Goal: Task Accomplishment & Management: Manage account settings

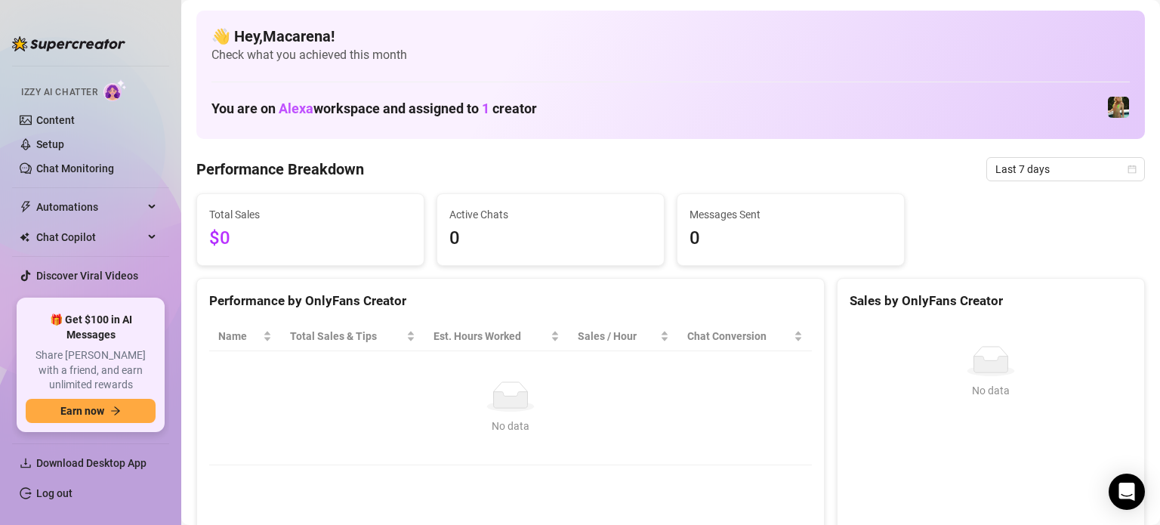
scroll to position [45, 0]
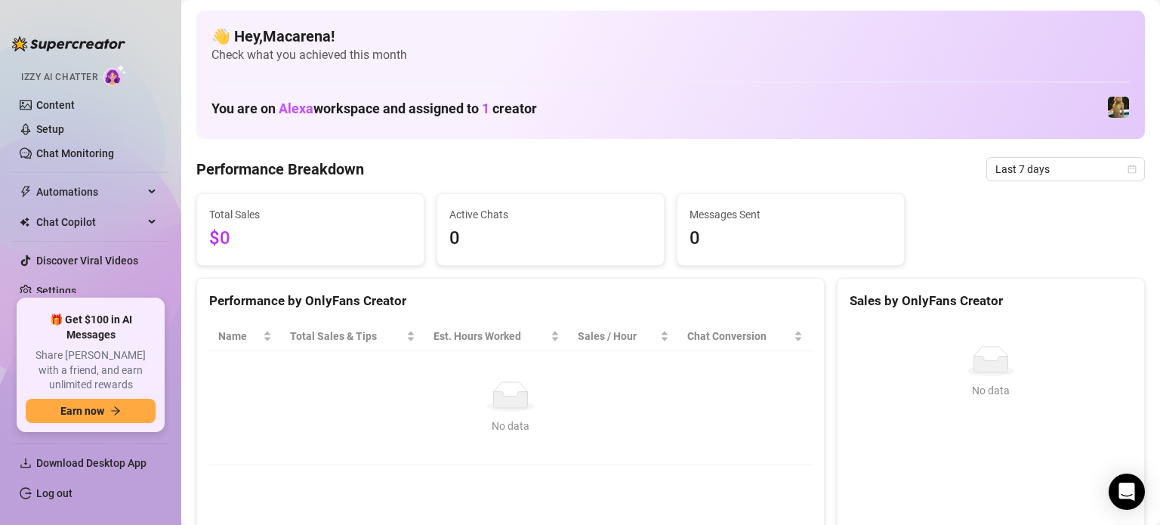
click at [59, 293] on ul "Home Izzy AI Chatter Content Setup Chat Monitoring Automations Chat Copilot Dis…" at bounding box center [90, 176] width 157 height 234
click at [58, 295] on link "Settings" at bounding box center [56, 291] width 40 height 12
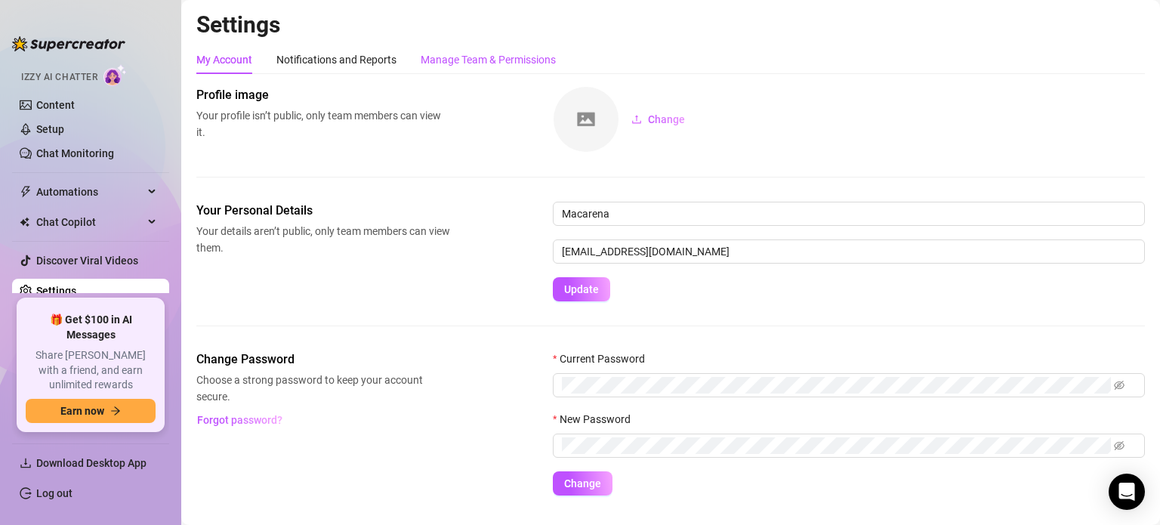
click at [480, 63] on div "Manage Team & Permissions" at bounding box center [488, 59] width 135 height 17
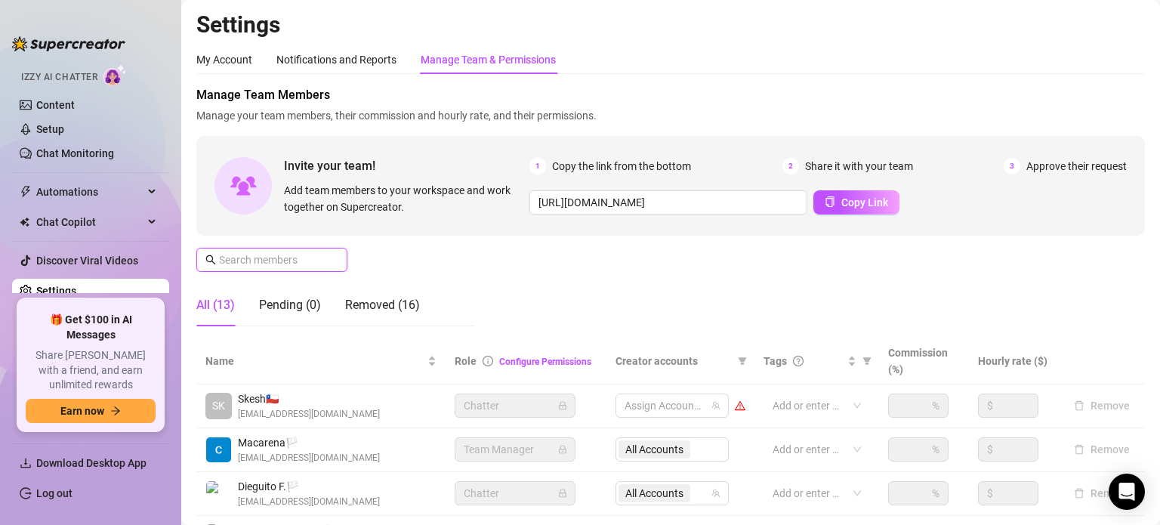
click at [294, 262] on input "text" at bounding box center [272, 259] width 107 height 17
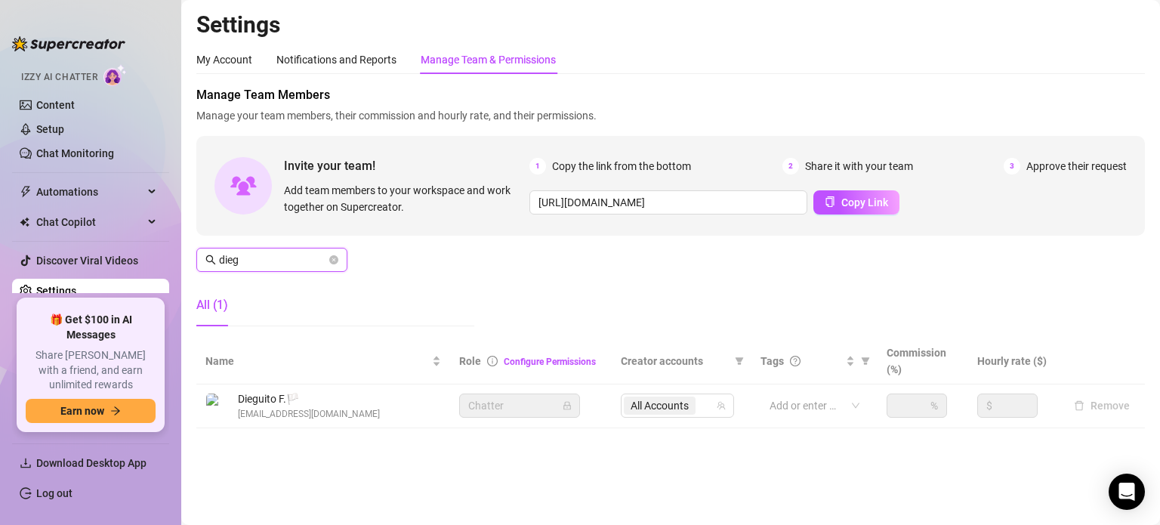
type input "diego"
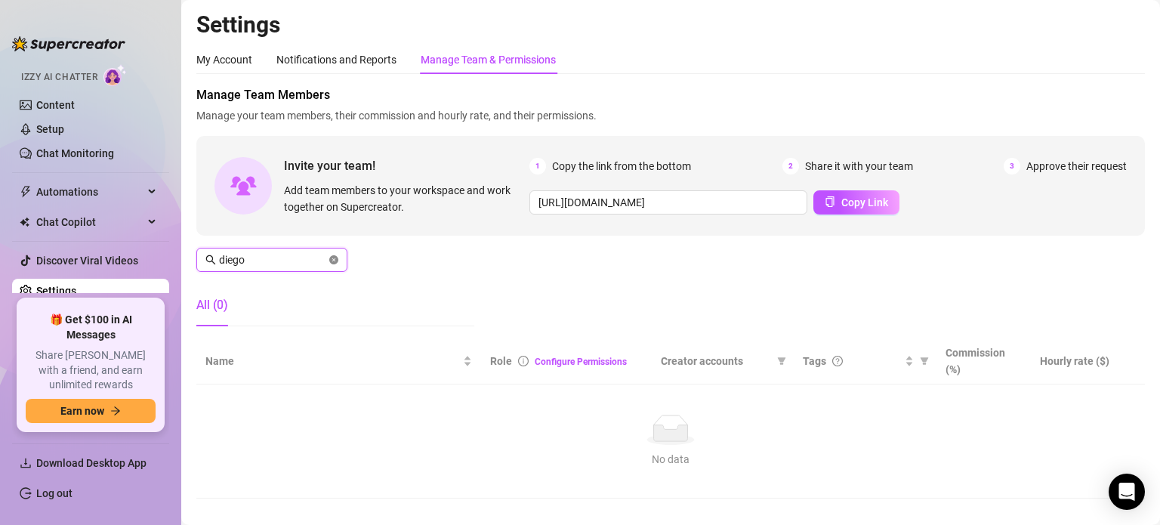
click at [336, 259] on icon "close-circle" at bounding box center [333, 259] width 9 height 9
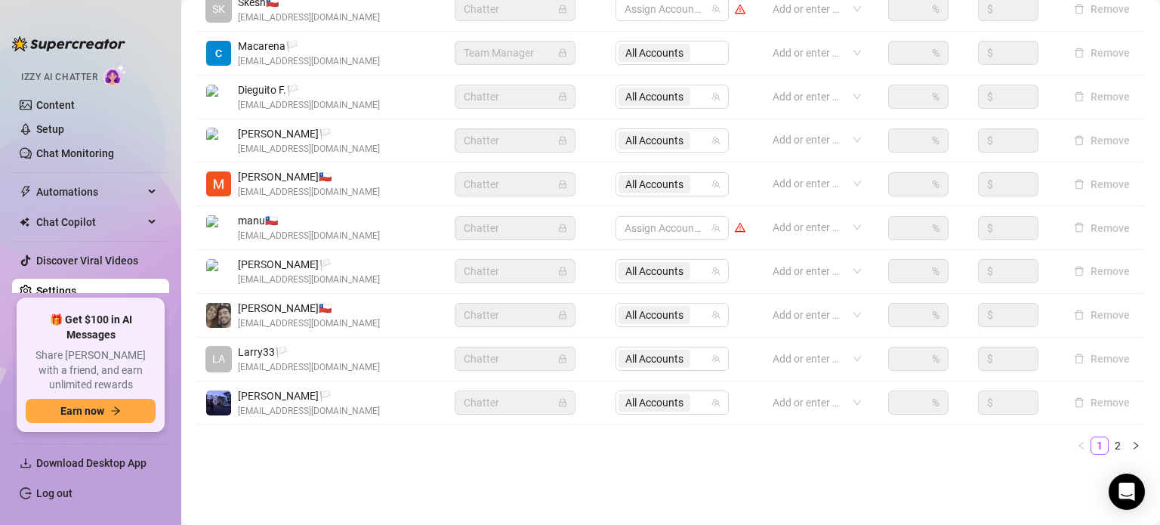
scroll to position [399, 0]
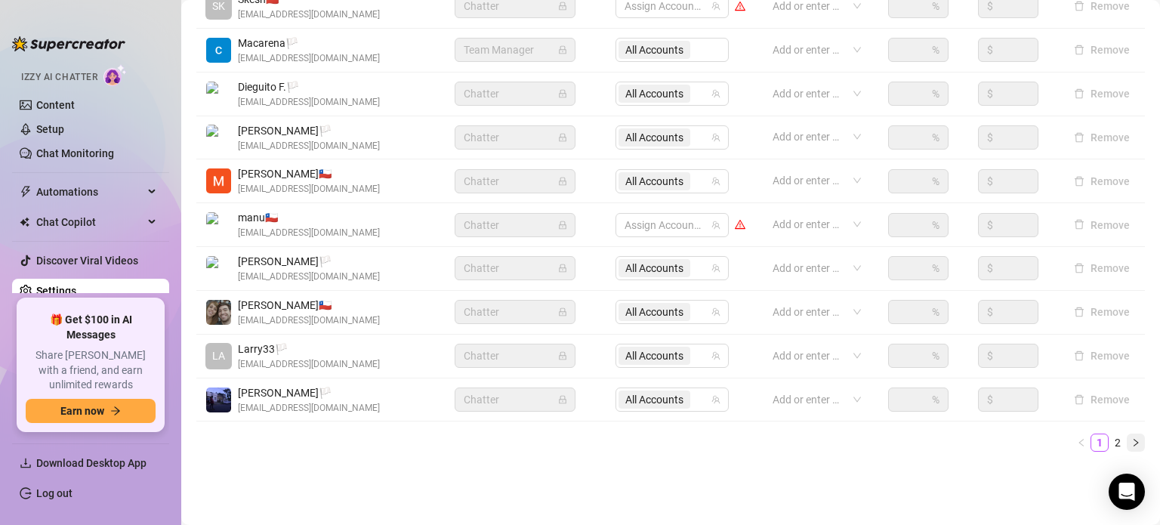
click at [1131, 438] on icon "right" at bounding box center [1135, 442] width 9 height 9
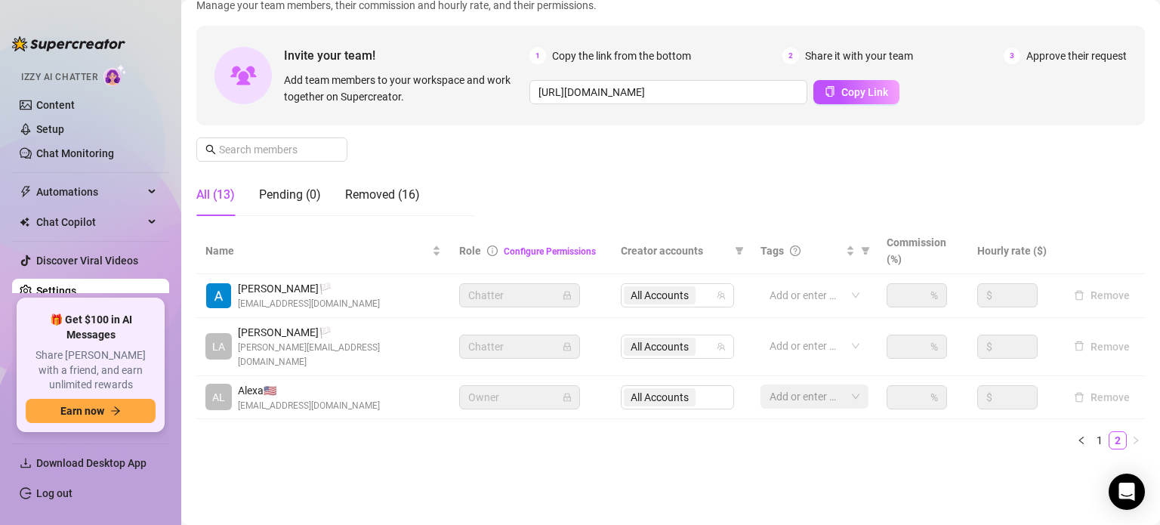
scroll to position [95, 0]
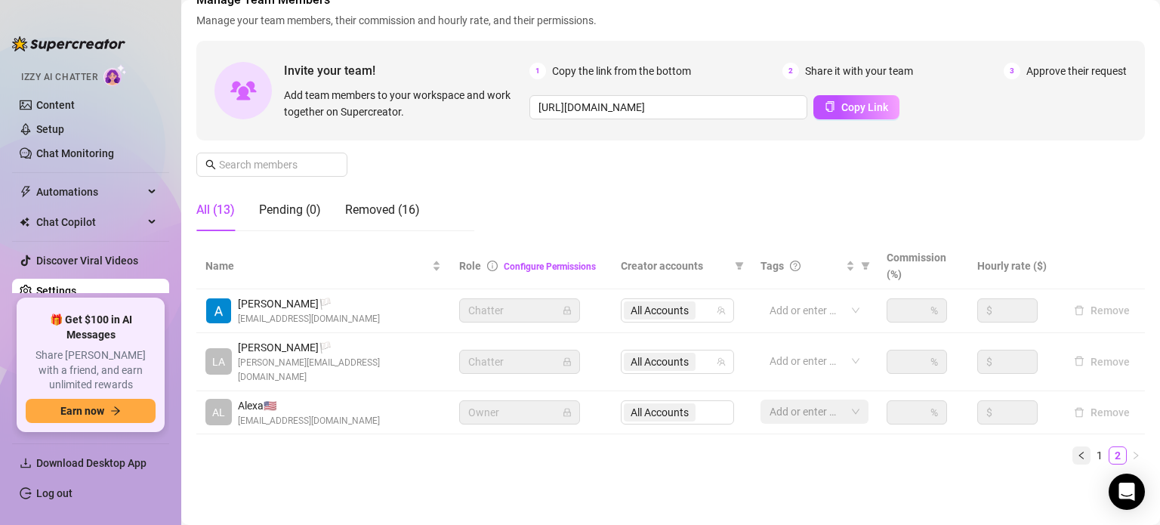
click at [1077, 451] on icon "left" at bounding box center [1081, 455] width 9 height 9
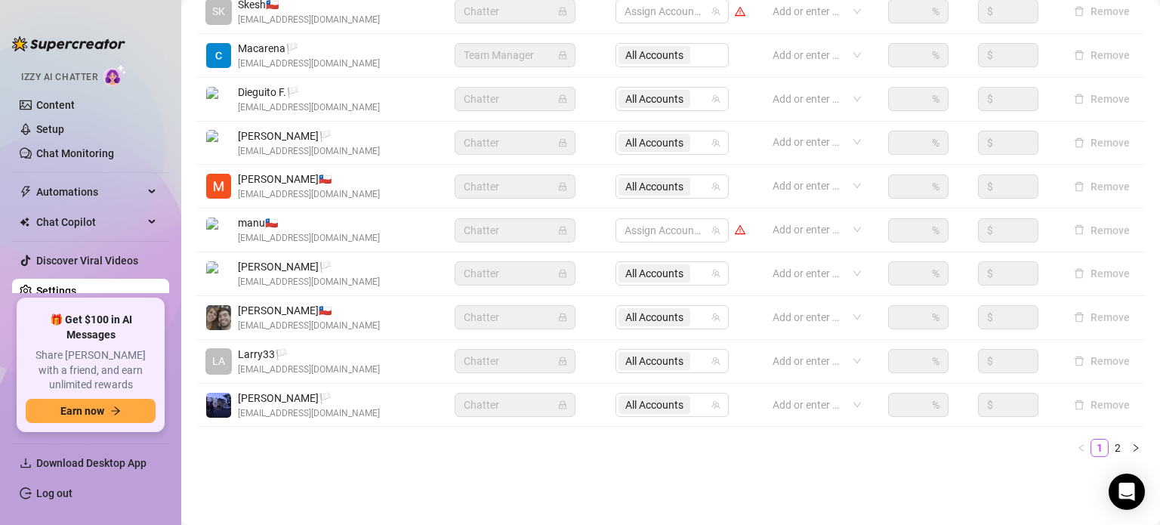
scroll to position [397, 0]
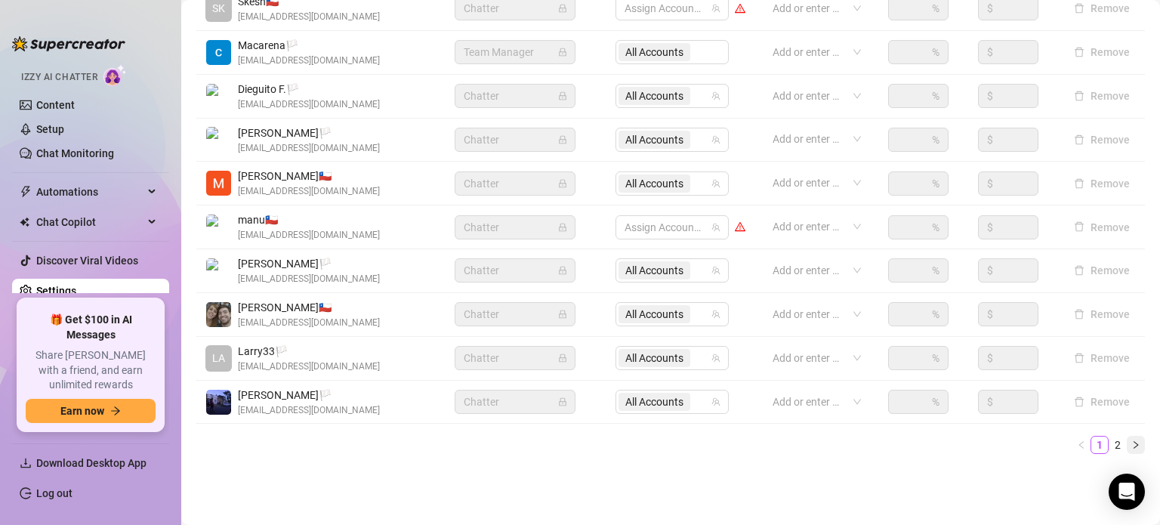
click at [1127, 452] on button "button" at bounding box center [1136, 445] width 18 height 18
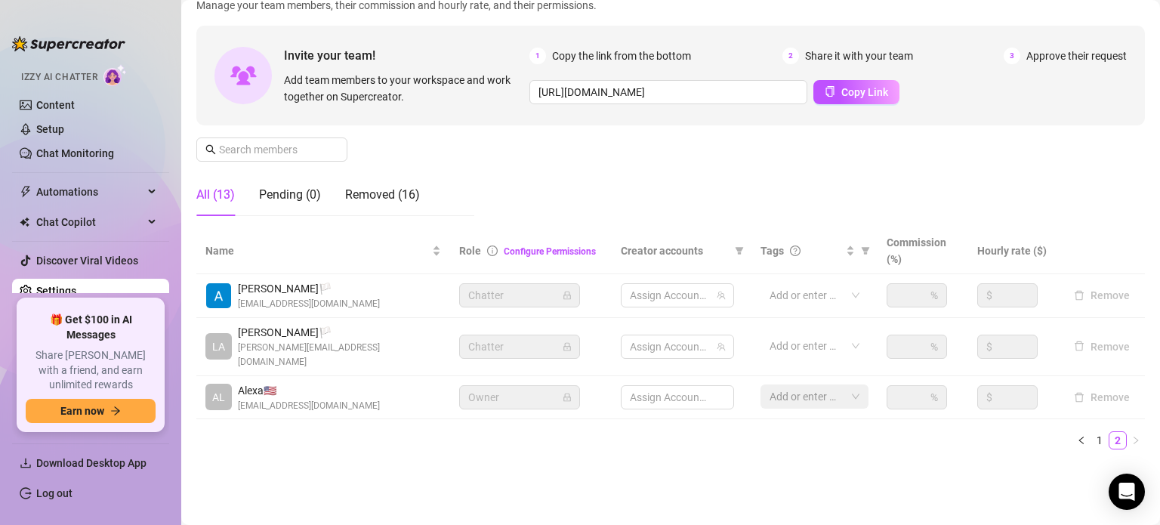
scroll to position [95, 0]
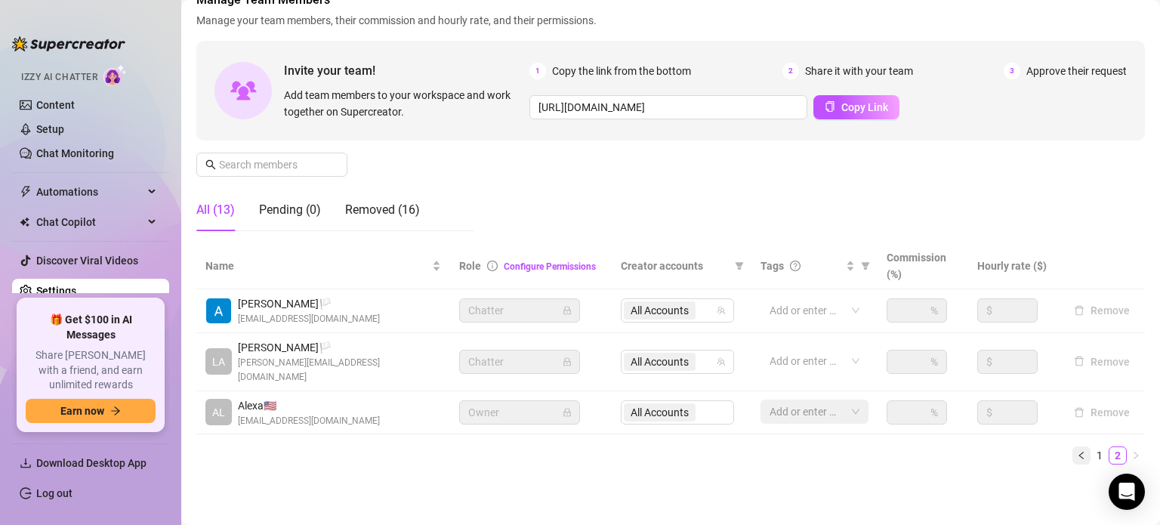
click at [1077, 451] on icon "left" at bounding box center [1081, 455] width 9 height 9
